Goal: Communication & Community: Connect with others

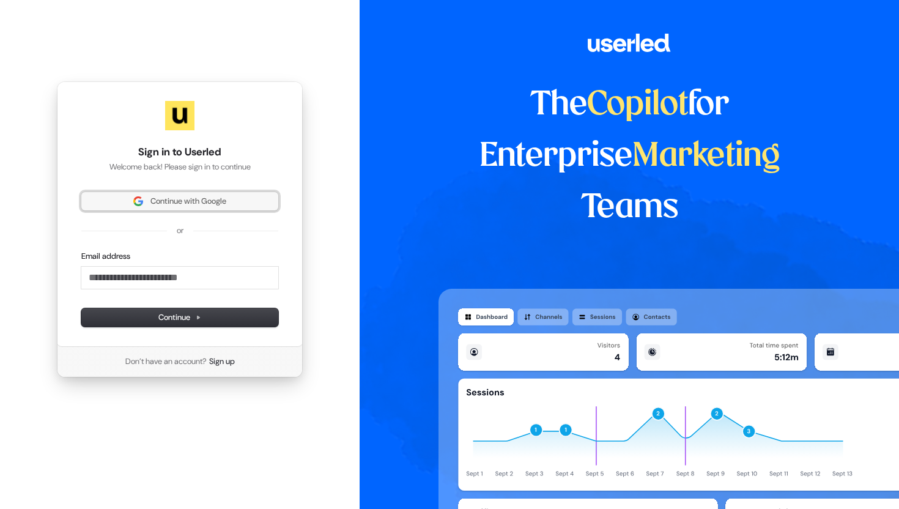
click at [186, 205] on span "Continue with Google" at bounding box center [188, 201] width 76 height 11
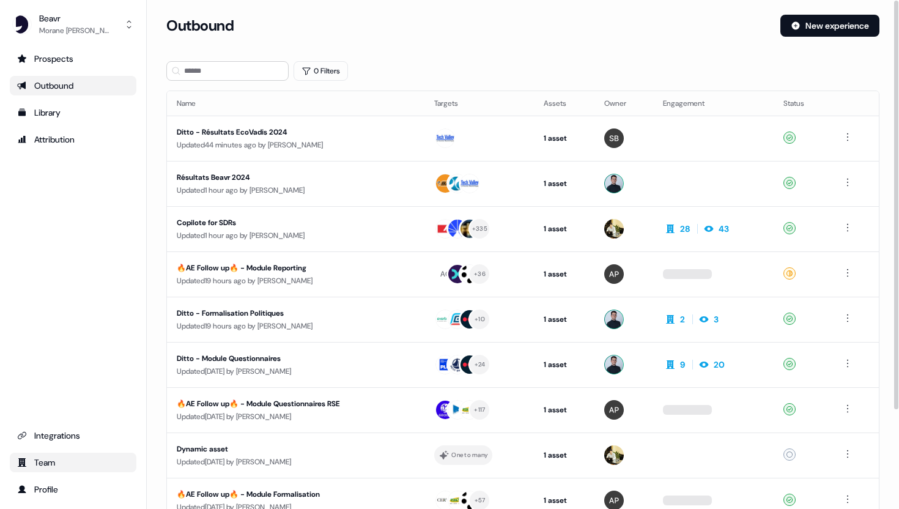
click at [36, 465] on div "Team" at bounding box center [73, 462] width 112 height 12
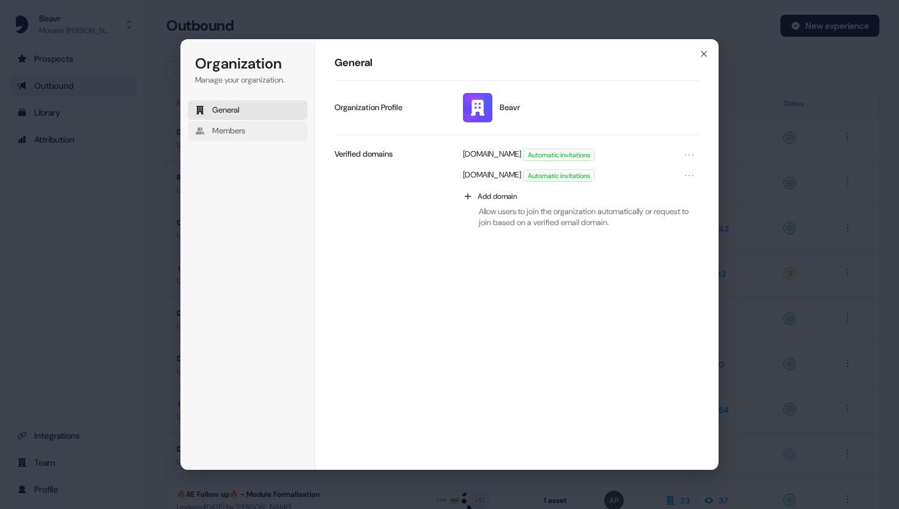
click at [226, 133] on span "Members" at bounding box center [228, 130] width 33 height 11
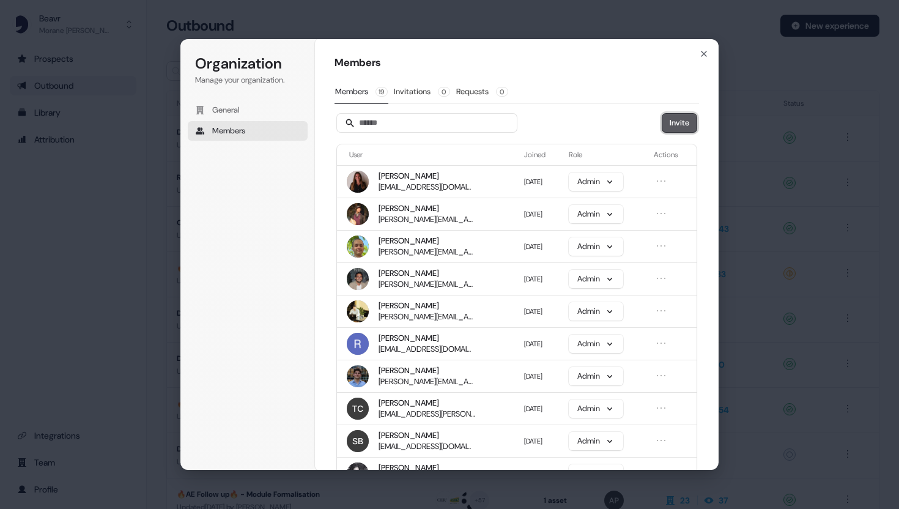
click at [676, 120] on button "Invite" at bounding box center [679, 123] width 34 height 18
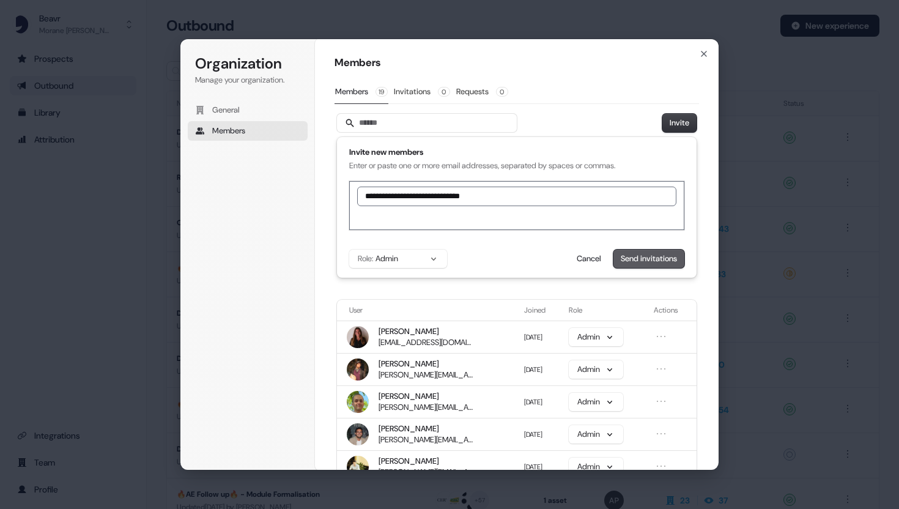
type input "**********"
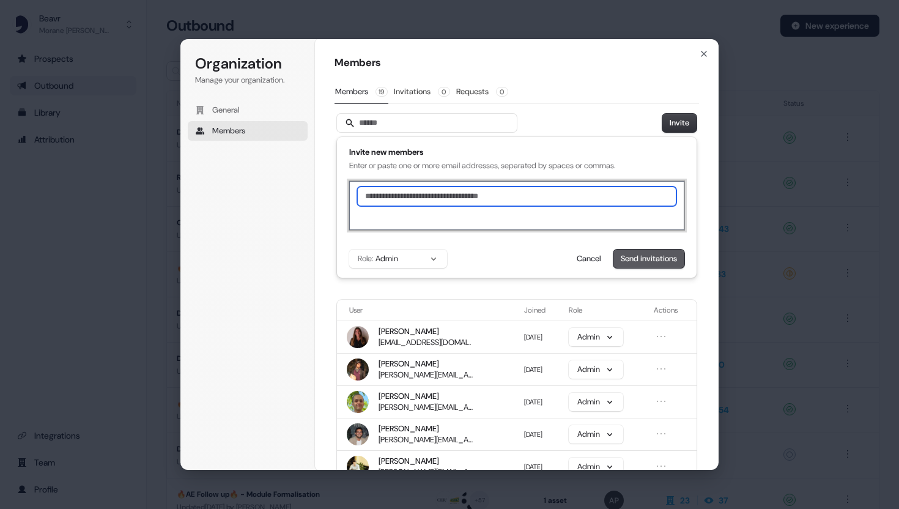
click at [659, 267] on button "Send invitations" at bounding box center [648, 259] width 71 height 18
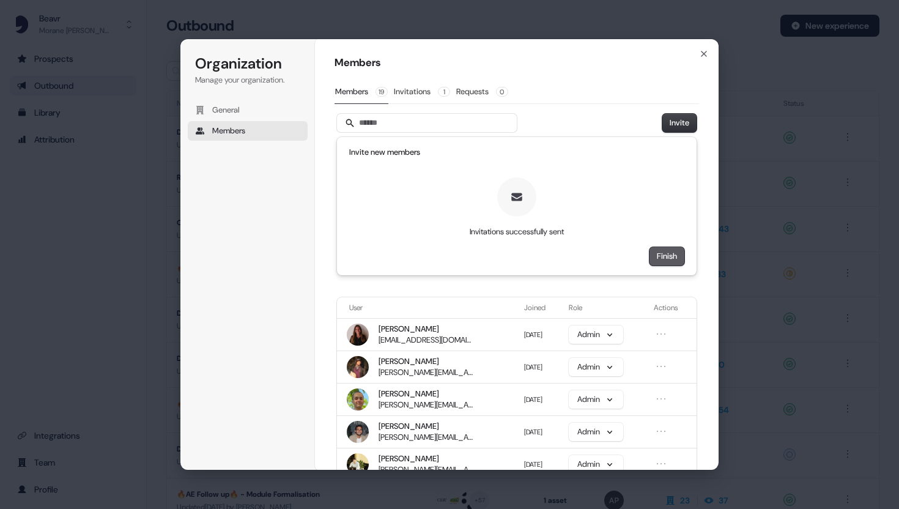
click at [656, 262] on button "Finish" at bounding box center [666, 256] width 35 height 18
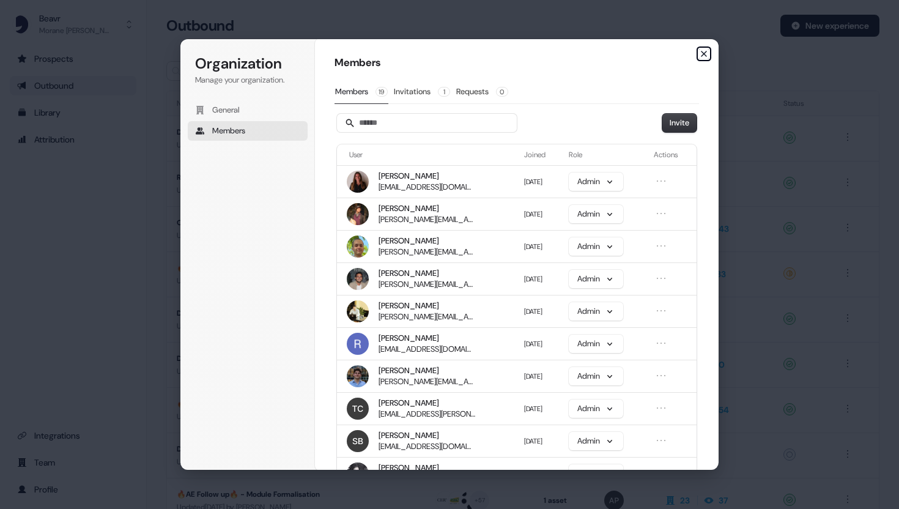
click at [703, 49] on icon "button" at bounding box center [704, 54] width 10 height 10
